Goal: Contribute content: Contribute content

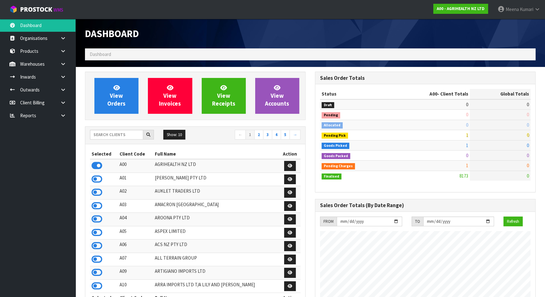
scroll to position [475, 230]
click at [120, 138] on input "text" at bounding box center [116, 135] width 53 height 10
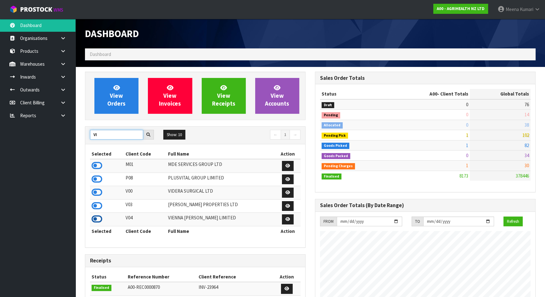
type input "VI"
drag, startPoint x: 95, startPoint y: 218, endPoint x: 97, endPoint y: 214, distance: 4.5
click at [95, 218] on icon at bounding box center [96, 218] width 11 height 9
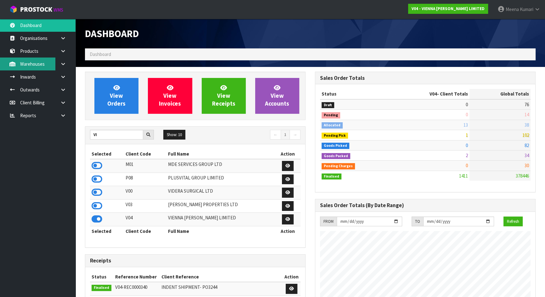
scroll to position [523, 230]
click at [40, 50] on link "Products" at bounding box center [37, 51] width 75 height 13
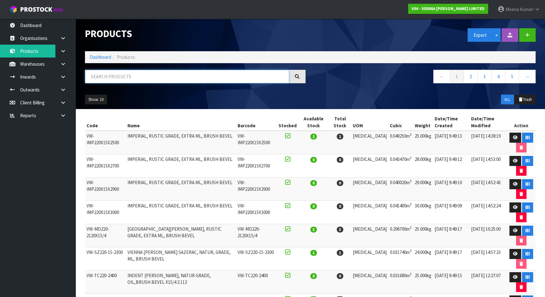
click at [123, 75] on input "text" at bounding box center [187, 77] width 204 height 14
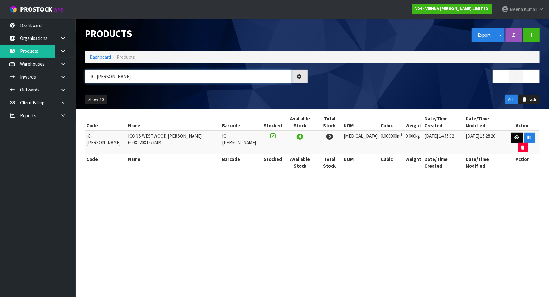
type input "IC-WEST-HERR"
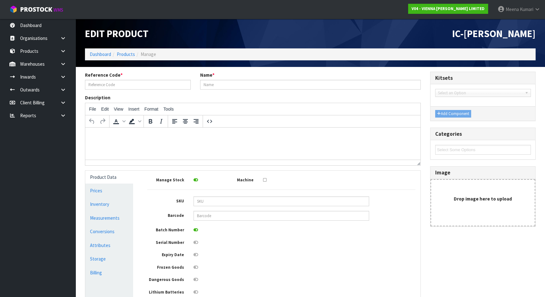
type input "IC-WEST-HERR"
type input "ICONS WESTWOOD HERR 600X120X15/4MM"
click at [128, 217] on link "Measurements" at bounding box center [109, 218] width 48 height 13
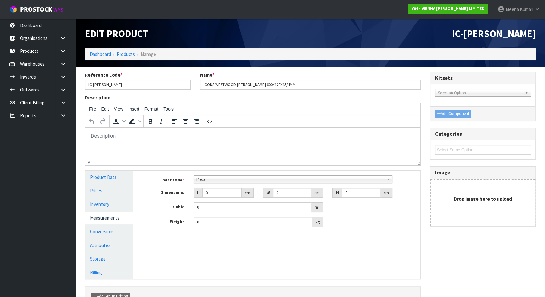
drag, startPoint x: 204, startPoint y: 174, endPoint x: 205, endPoint y: 177, distance: 3.8
click at [205, 175] on div "Base UOM * Bag Bar Basket Bin Bottle Box Bundle Cabinet Cage Carton Case Coil C…" at bounding box center [280, 204] width 277 height 66
click at [205, 178] on span "Piece" at bounding box center [289, 180] width 187 height 8
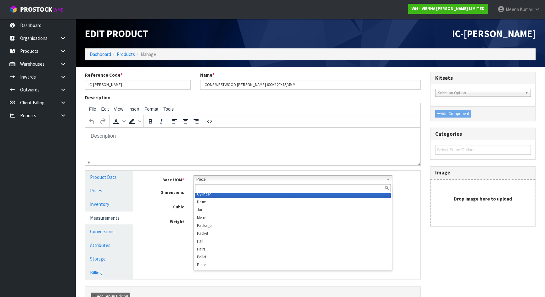
scroll to position [118, 0]
click at [215, 190] on input "text" at bounding box center [293, 188] width 196 height 8
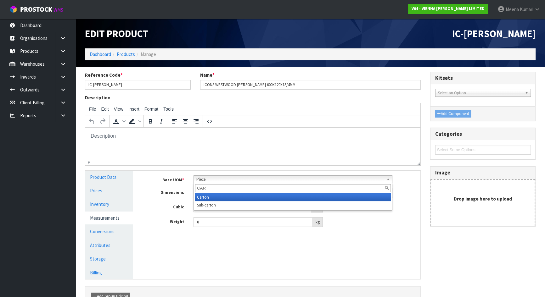
type input "CAR"
click at [244, 197] on li "Car ton" at bounding box center [293, 197] width 196 height 8
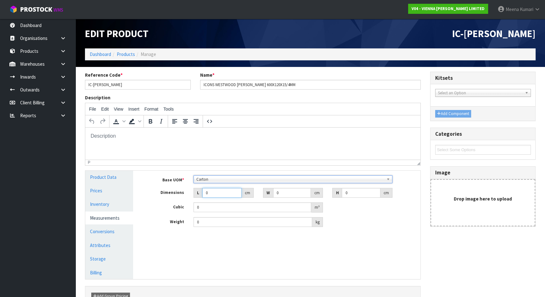
drag, startPoint x: 214, startPoint y: 192, endPoint x: 191, endPoint y: 192, distance: 23.3
click at [191, 192] on div "L 0 cm" at bounding box center [223, 193] width 69 height 10
click at [129, 85] on input "IC-WEST-HERR" at bounding box center [138, 85] width 106 height 10
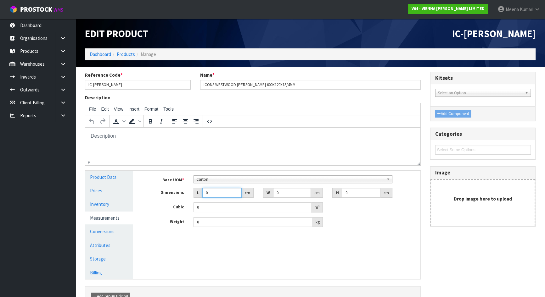
click at [214, 192] on input "0" at bounding box center [221, 193] width 39 height 10
drag, startPoint x: 214, startPoint y: 192, endPoint x: 195, endPoint y: 192, distance: 18.9
click at [195, 192] on div "L 0 cm" at bounding box center [223, 193] width 60 height 10
type input "6"
type input "0.000001"
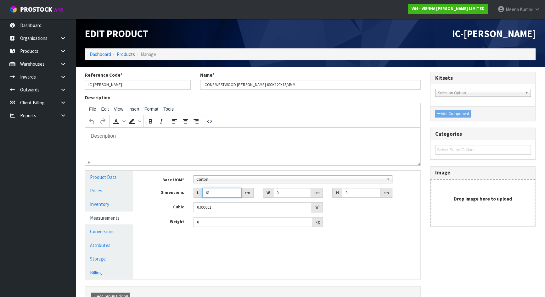
type input "61"
type input "25"
type input "1"
type input "0.001525"
type input "16"
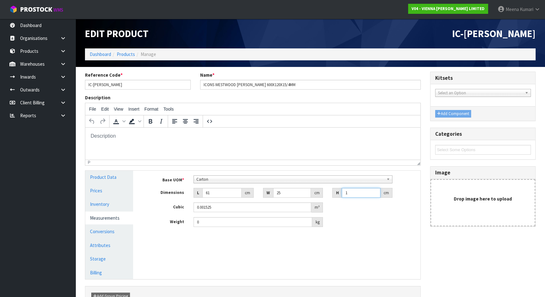
type input "0.0244"
type input "16"
type input "15"
click at [99, 233] on link "Conversions" at bounding box center [109, 231] width 48 height 13
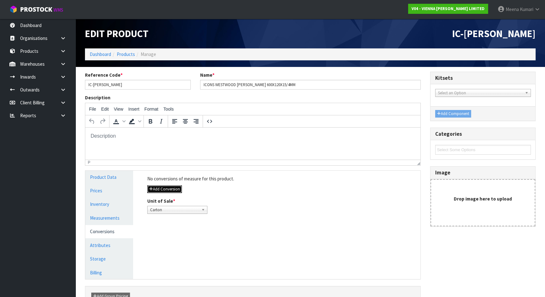
click at [177, 187] on button "Add Conversion" at bounding box center [164, 189] width 35 height 8
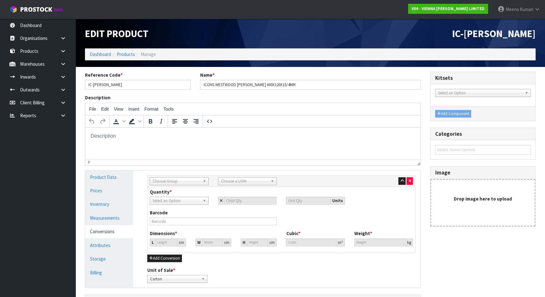
click at [174, 179] on span "Choose Group" at bounding box center [175, 182] width 47 height 8
click at [166, 214] on li "Outer" at bounding box center [179, 215] width 56 height 8
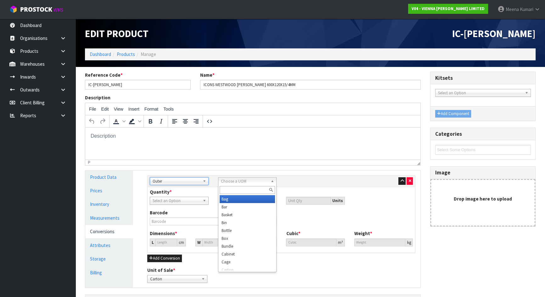
click at [235, 182] on span "Choose a UOM" at bounding box center [244, 182] width 47 height 8
click at [237, 186] on input "CAR" at bounding box center [247, 190] width 56 height 8
type input "CAR"
click at [305, 194] on div "Quantity * Carton Select an Option Units" at bounding box center [281, 197] width 272 height 16
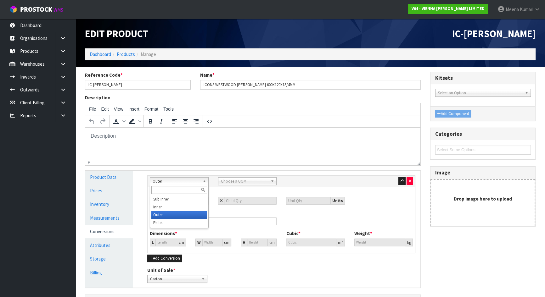
click at [187, 182] on span "Outer" at bounding box center [175, 182] width 47 height 8
drag, startPoint x: 190, startPoint y: 221, endPoint x: 198, endPoint y: 214, distance: 10.6
click at [190, 221] on li "Pallet" at bounding box center [179, 223] width 56 height 8
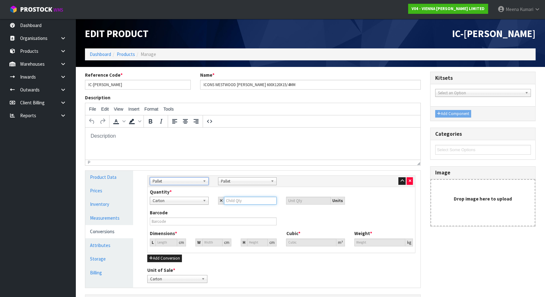
click at [244, 200] on input "number" at bounding box center [250, 201] width 53 height 8
type input "2"
type input "28"
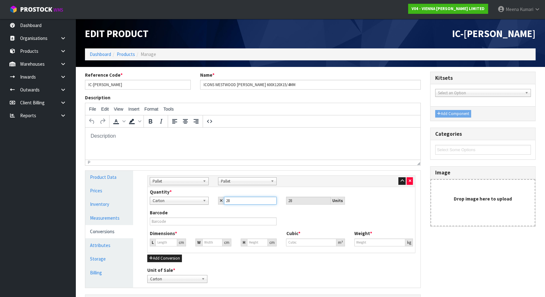
type input "28"
type input "88.074"
type input "0.6832"
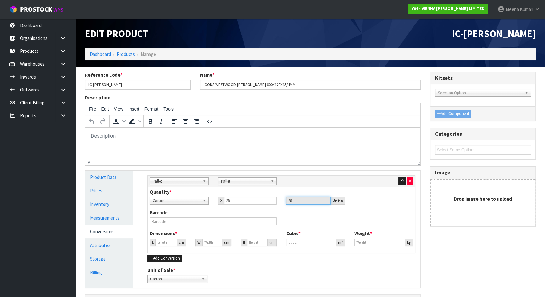
type input "420"
type input "1"
type input "0.007757"
type input "10"
type input "0.07757"
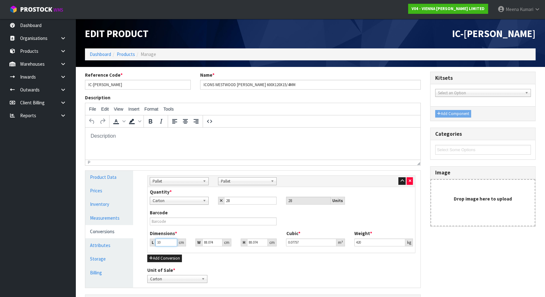
type input "103"
type input "0.798974"
type input "103"
type input "6"
type input "0.05443"
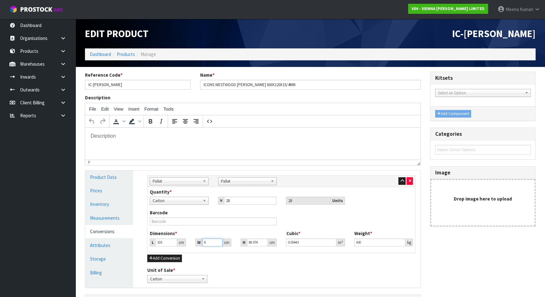
type input "63"
type input "0.571512"
type input "63"
type input "1"
type input "0.006489"
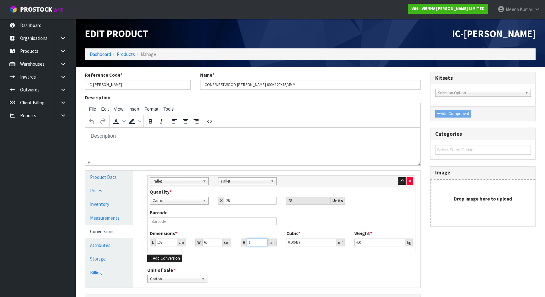
type input "12"
type input "0.077868"
type input "120"
type input "0.77868"
type input "120"
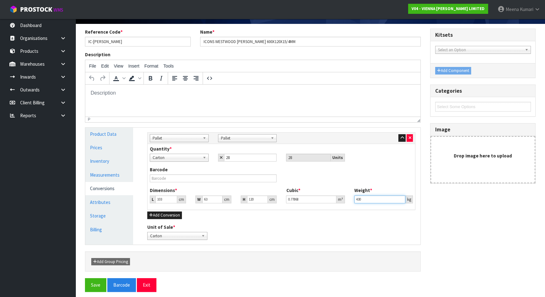
scroll to position [47, 0]
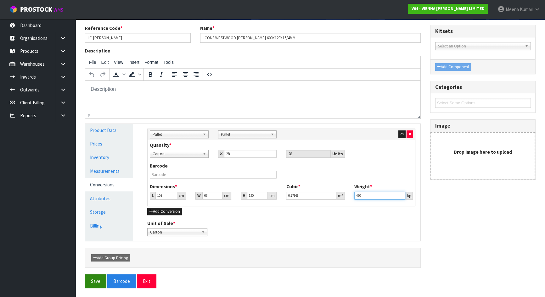
type input "430"
click at [96, 281] on button "Save" at bounding box center [95, 281] width 21 height 14
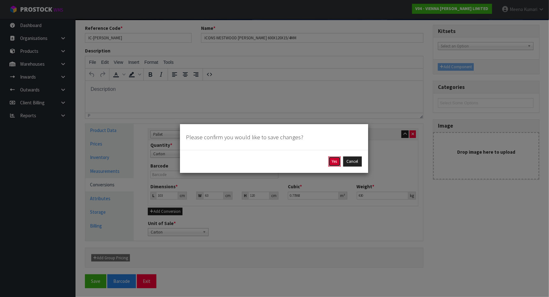
click at [331, 161] on button "Yes" at bounding box center [334, 162] width 12 height 10
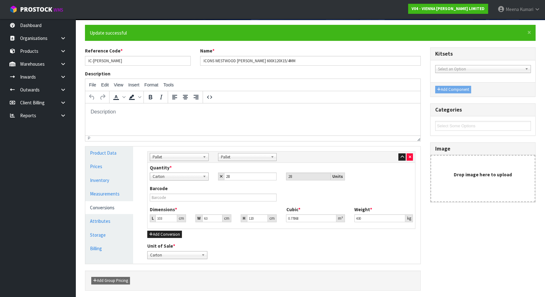
scroll to position [0, 0]
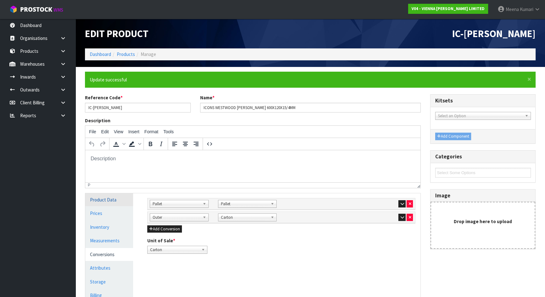
click at [109, 201] on link "Product Data" at bounding box center [109, 199] width 48 height 13
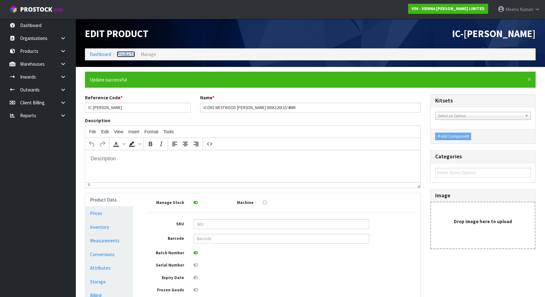
click at [120, 54] on link "Products" at bounding box center [126, 54] width 18 height 6
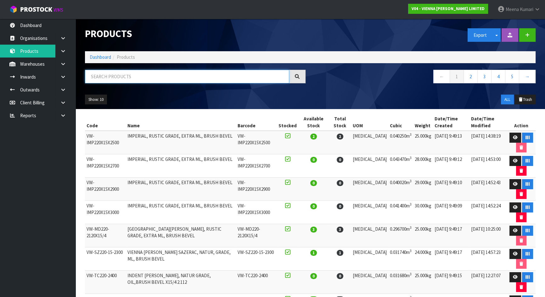
click at [134, 76] on input "text" at bounding box center [187, 77] width 204 height 14
click at [209, 77] on input "text" at bounding box center [187, 77] width 204 height 14
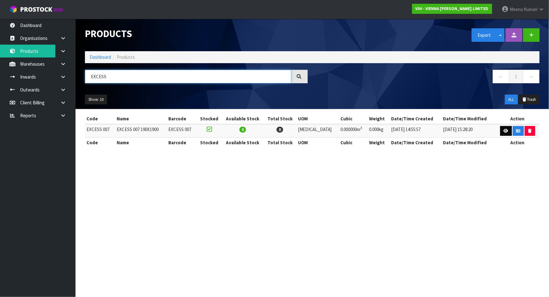
type input "EXCESS"
click at [503, 129] on icon at bounding box center [505, 131] width 5 height 4
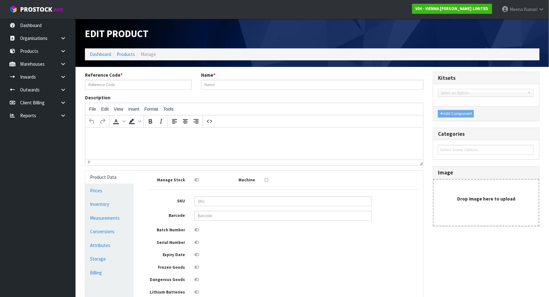
type input "EXCESS 007"
type input "EXCESS 007 190X1900"
type input "0"
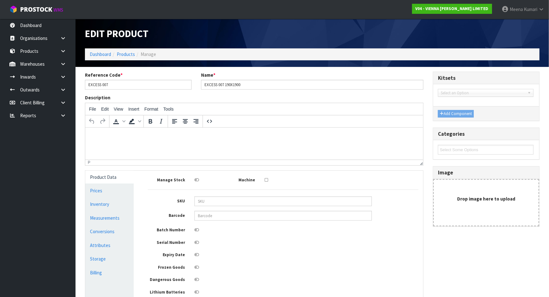
type input "0"
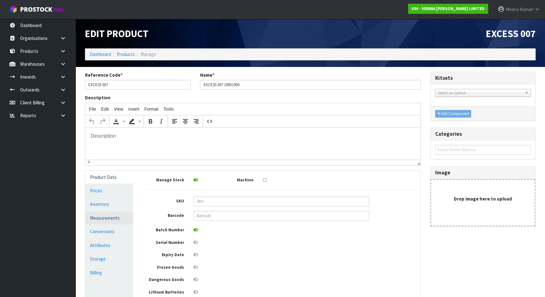
click at [117, 213] on link "Measurements" at bounding box center [109, 218] width 48 height 13
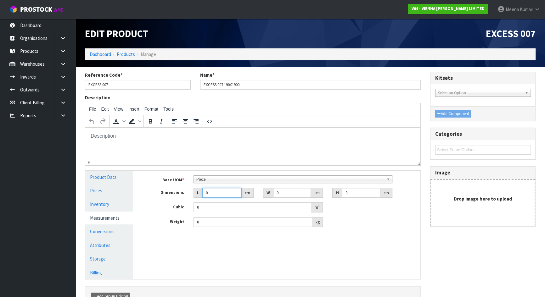
click at [217, 189] on input "0" at bounding box center [221, 193] width 39 height 10
type input "0.000001"
click at [226, 177] on span "Piece" at bounding box center [289, 180] width 187 height 8
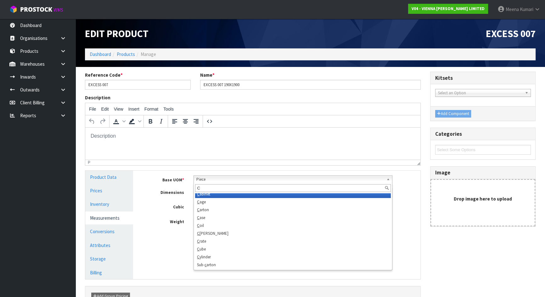
scroll to position [0, 0]
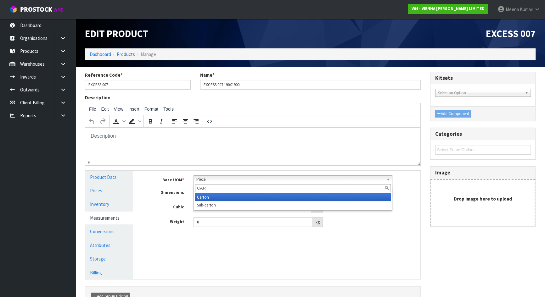
type input "CART"
click at [231, 195] on li "Cart on" at bounding box center [293, 197] width 196 height 8
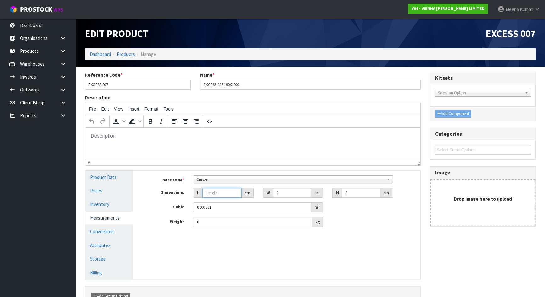
click at [207, 189] on input "number" at bounding box center [221, 193] width 39 height 10
type input "192"
type input "20"
type input "1"
type input "0.00384"
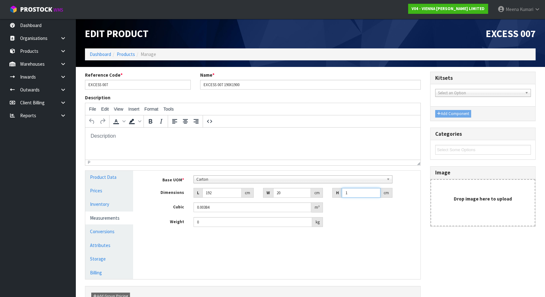
type input "10"
type input "0.0384"
type input "10"
type input "22"
click at [91, 230] on link "Conversions" at bounding box center [109, 231] width 48 height 13
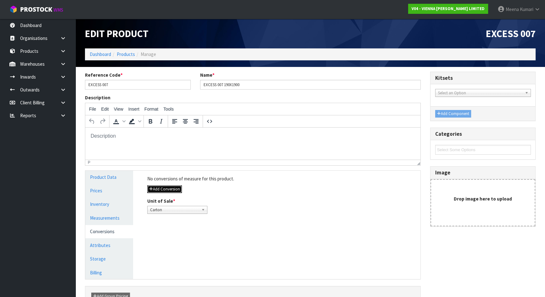
click at [176, 186] on button "Add Conversion" at bounding box center [164, 189] width 35 height 8
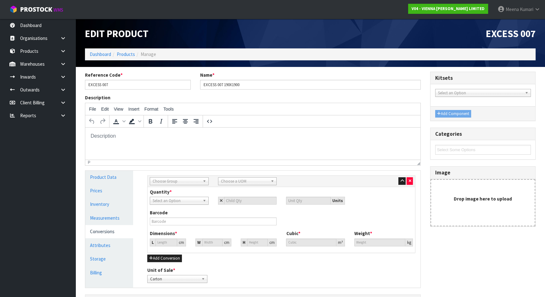
click at [176, 180] on span "Choose Group" at bounding box center [175, 182] width 47 height 8
click at [186, 225] on li "Pallet" at bounding box center [179, 223] width 56 height 8
click at [231, 202] on input "number" at bounding box center [250, 201] width 53 height 8
type input "4"
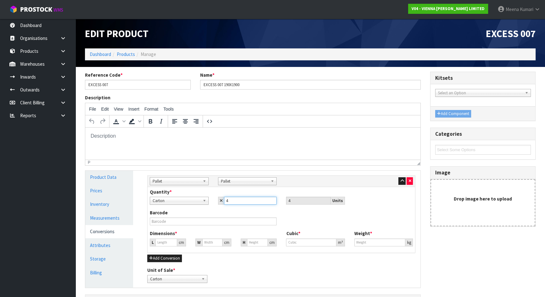
type input "40"
type input "115.38"
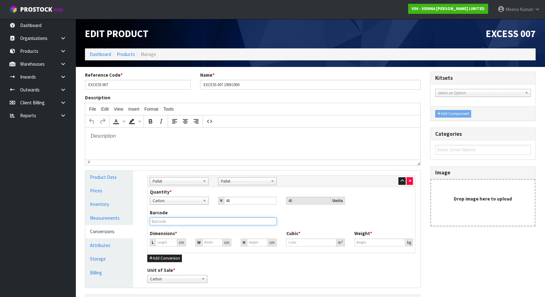
type input "115.38"
type input "1.536"
type input "880"
click at [180, 221] on input "text" at bounding box center [213, 222] width 127 height 8
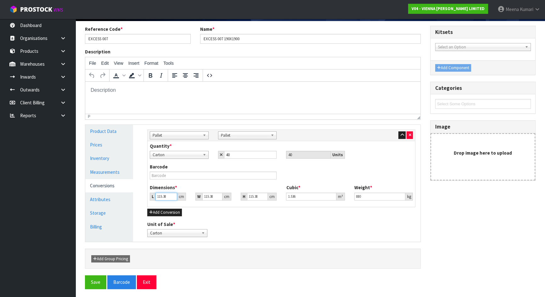
scroll to position [47, 0]
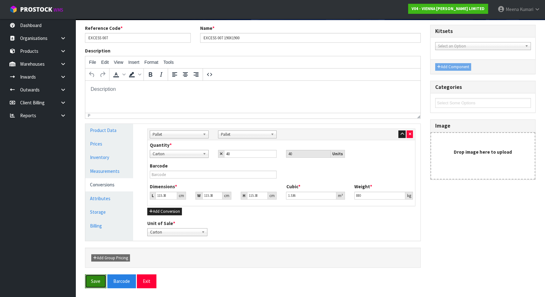
click at [95, 278] on button "Save" at bounding box center [95, 281] width 21 height 14
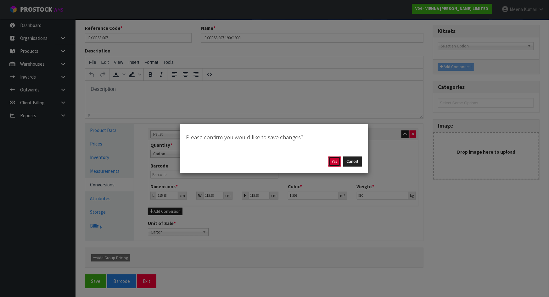
click at [334, 163] on button "Yes" at bounding box center [334, 162] width 12 height 10
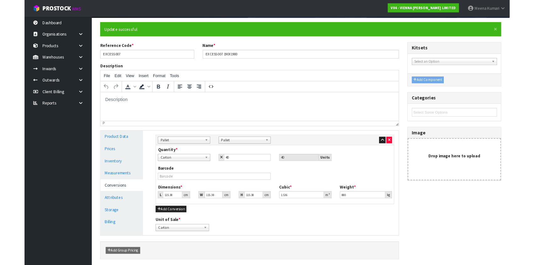
scroll to position [0, 0]
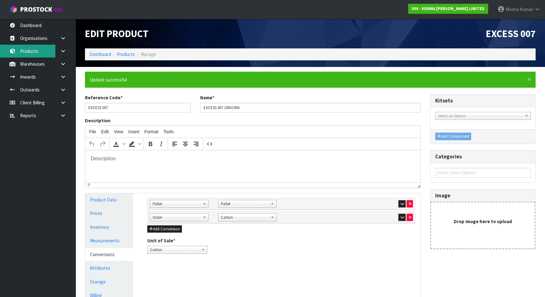
click at [30, 46] on link "Products" at bounding box center [37, 51] width 75 height 13
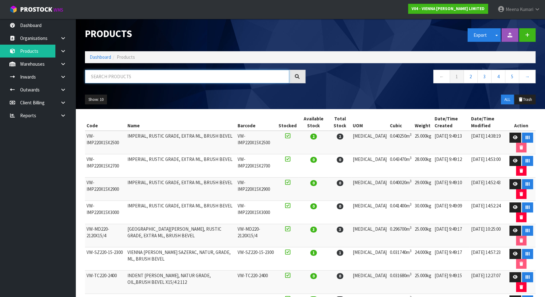
click at [109, 76] on input "text" at bounding box center [187, 77] width 204 height 14
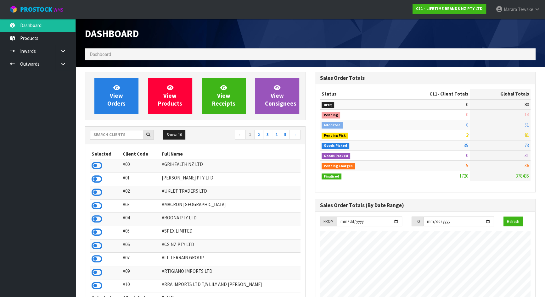
scroll to position [475, 230]
